Goal: Check status: Check status

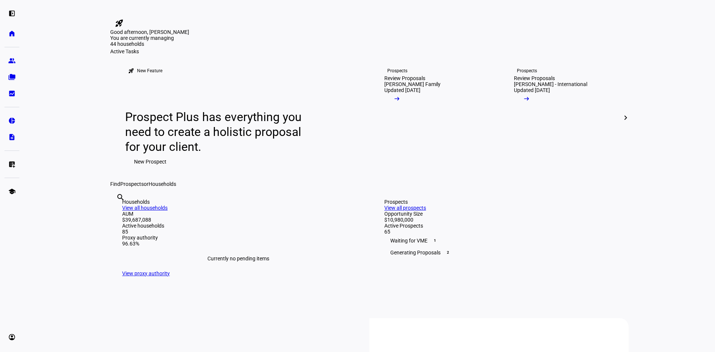
click at [4, 71] on div "left_panel_open home Home Advisors group Prospects folder_copy Households bid_l…" at bounding box center [12, 176] width 24 height 352
click at [9, 79] on link "folder_copy Households" at bounding box center [11, 77] width 15 height 15
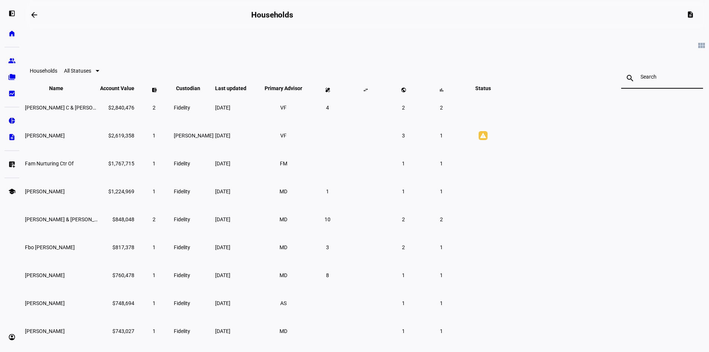
click at [641, 79] on input at bounding box center [662, 77] width 43 height 6
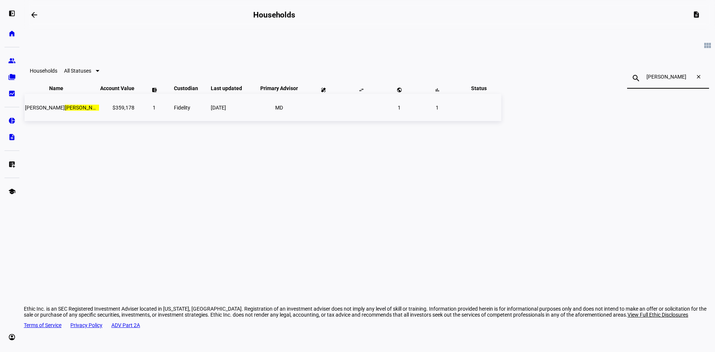
type input "o'connor"
click at [105, 111] on span "Christopher O'connor" at bounding box center [65, 108] width 80 height 6
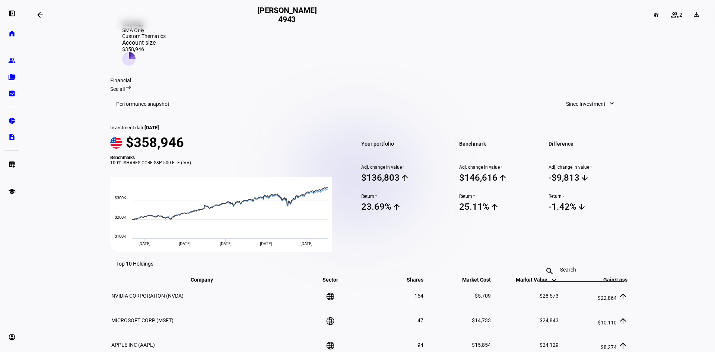
scroll to position [186, 0]
click at [582, 98] on span "Since Investment" at bounding box center [585, 103] width 39 height 15
click at [583, 152] on div "Year to Date" at bounding box center [588, 155] width 62 height 6
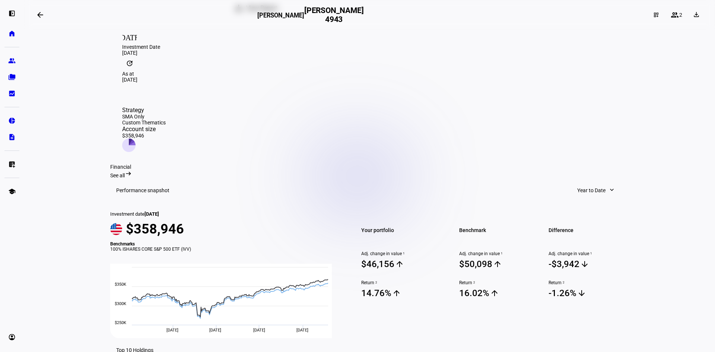
scroll to position [0, 0]
